Goal: Navigation & Orientation: Find specific page/section

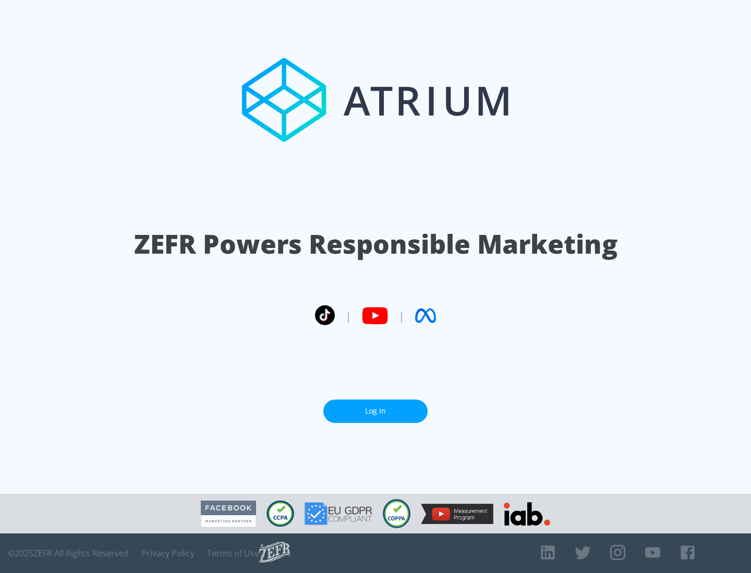
click at [375, 411] on link "Log In" at bounding box center [375, 411] width 104 height 23
